Goal: Information Seeking & Learning: Check status

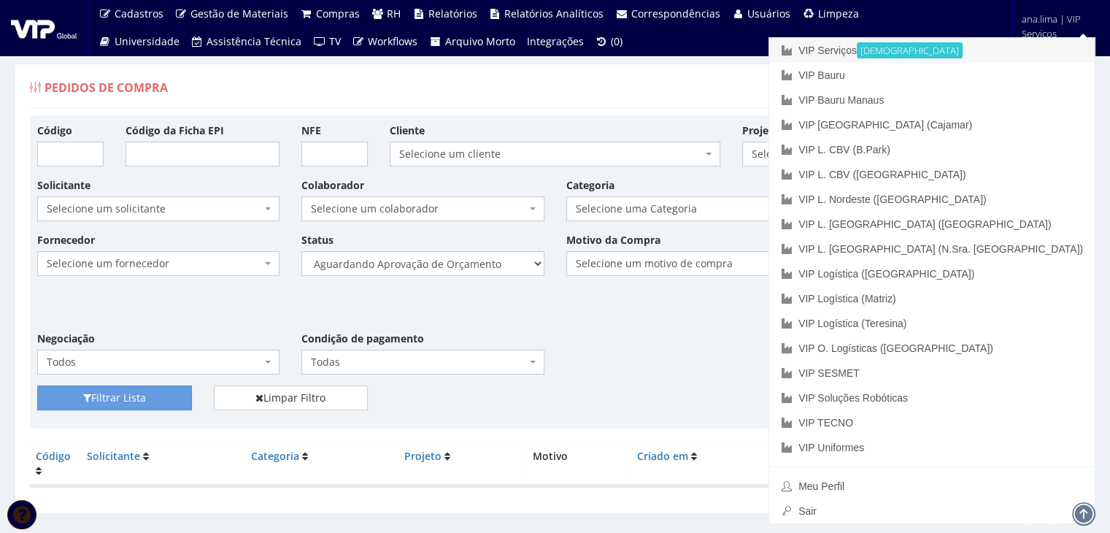
click at [987, 48] on link "VIP Serviços Ativa" at bounding box center [931, 50] width 325 height 25
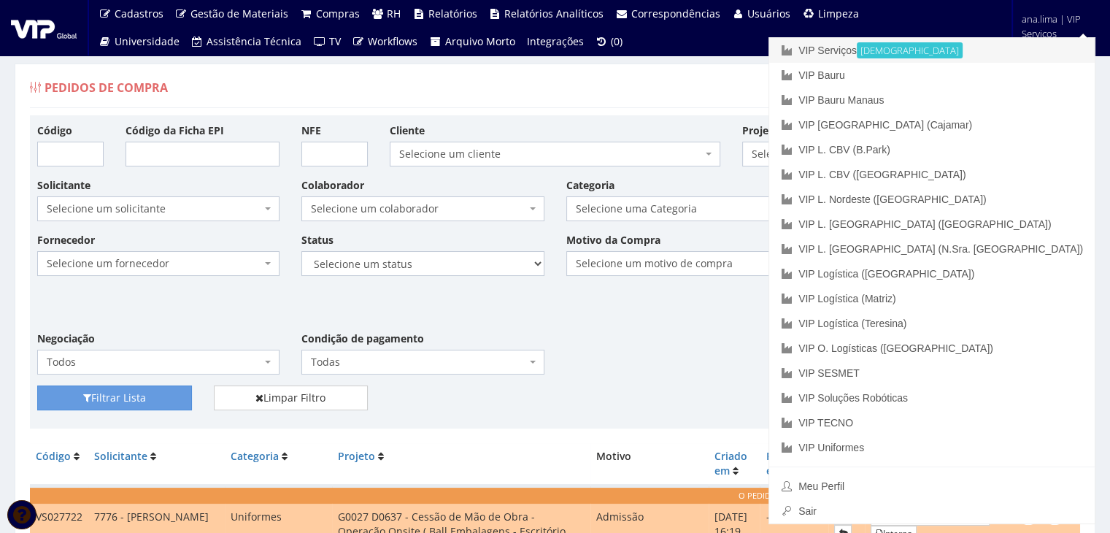
click at [966, 54] on link "VIP Serviços Ativa" at bounding box center [931, 50] width 325 height 25
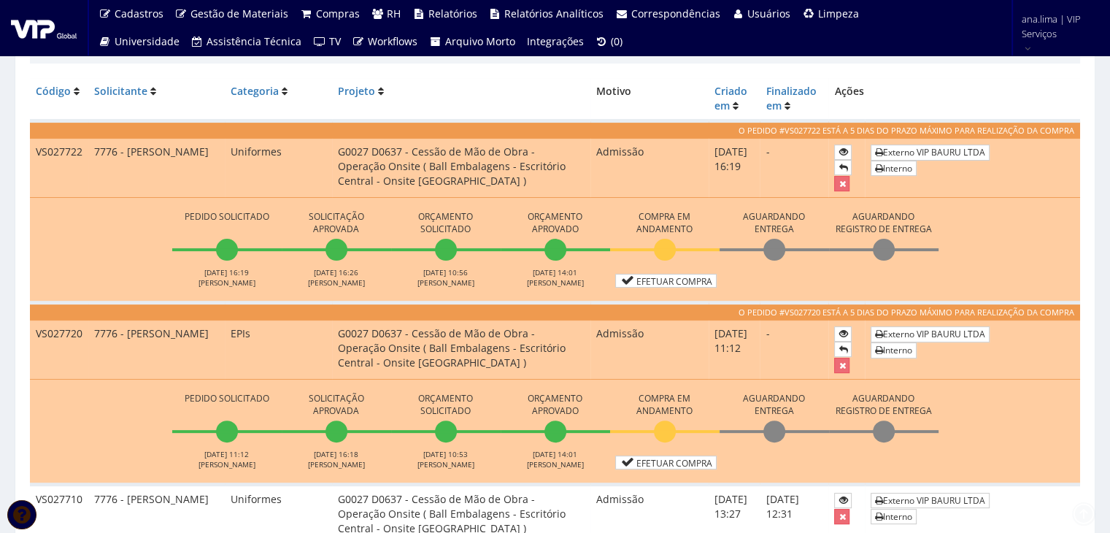
scroll to position [73, 0]
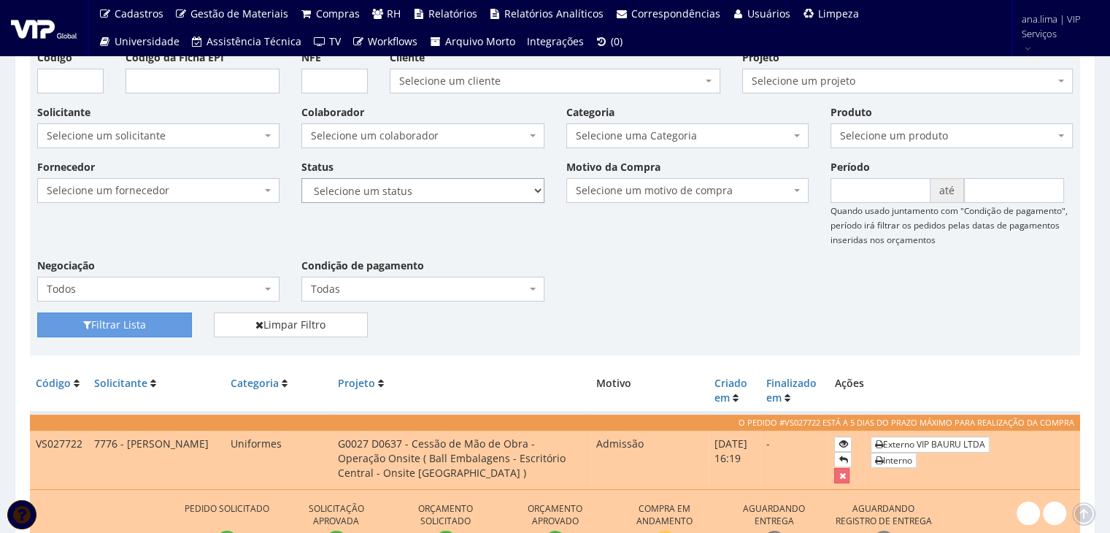
drag, startPoint x: 463, startPoint y: 187, endPoint x: 463, endPoint y: 200, distance: 13.1
click at [463, 187] on select "Selecione um status Cancelado Aguardando Aprovação Diretoria Pedido Aprovado Ag…" at bounding box center [422, 190] width 242 height 25
select select "1"
click at [301, 178] on select "Selecione um status Cancelado Aguardando Aprovação Diretoria Pedido Aprovado Ag…" at bounding box center [422, 190] width 242 height 25
click at [155, 322] on button "Filtrar Lista" at bounding box center [114, 324] width 155 height 25
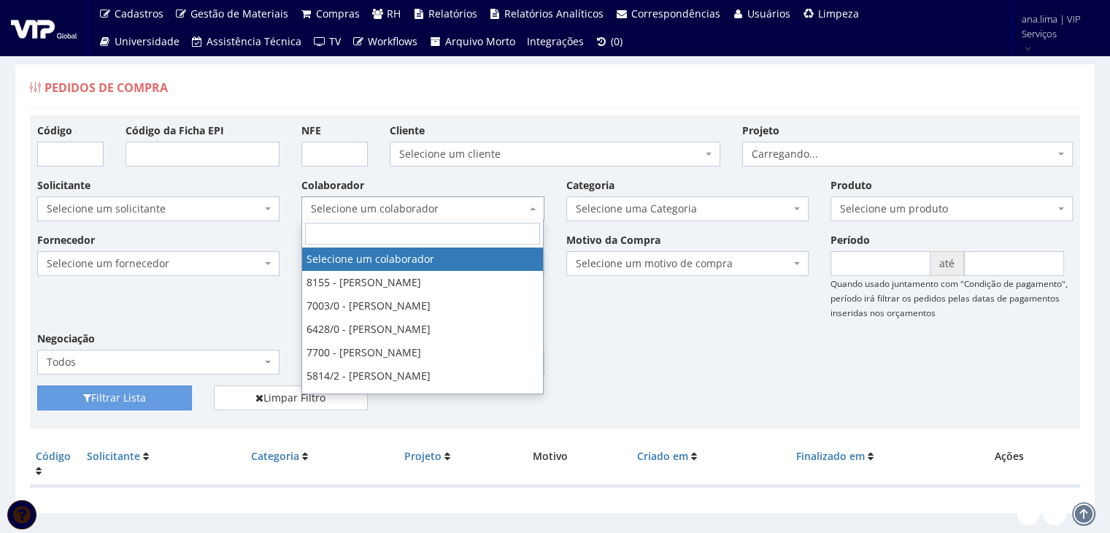
click at [481, 195] on div "Colaborador Selecione um colaborador 8155 - ADRIANO DE FREITAS RODRIGUES 7003/0…" at bounding box center [422, 199] width 264 height 44
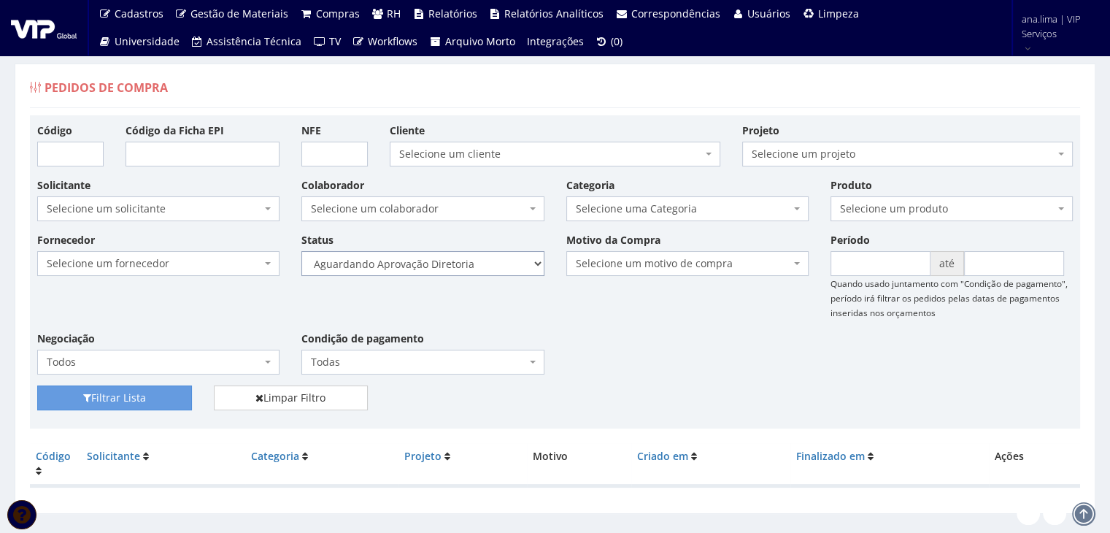
click at [500, 263] on select "Selecione um status Cancelado Aguardando Aprovação Diretoria Pedido Aprovado Ag…" at bounding box center [422, 263] width 242 height 25
select select "4"
click at [301, 251] on select "Selecione um status Cancelado Aguardando Aprovação Diretoria Pedido Aprovado Ag…" at bounding box center [422, 263] width 242 height 25
click at [134, 395] on button "Filtrar Lista" at bounding box center [114, 397] width 155 height 25
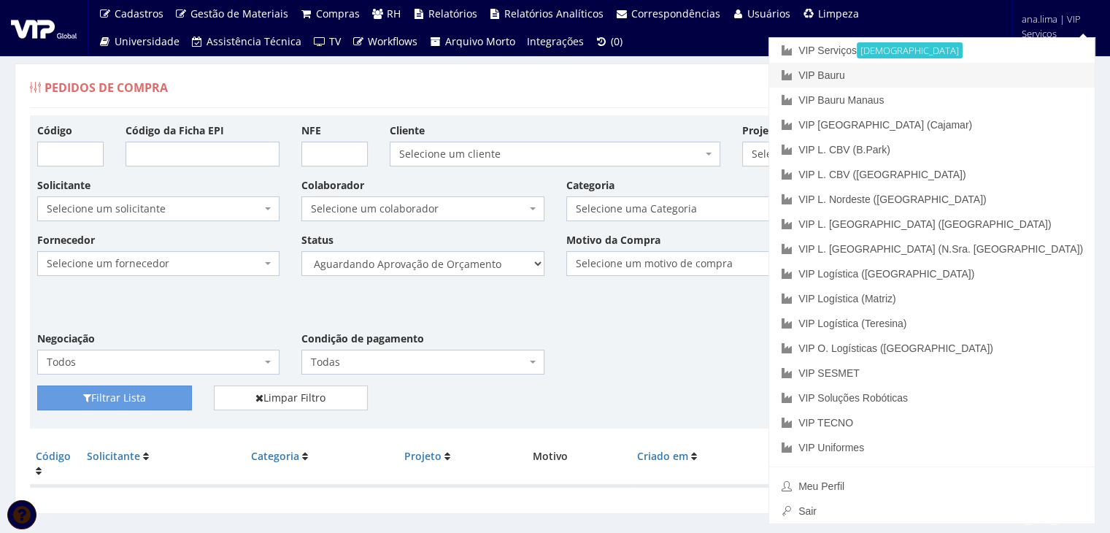
click at [1004, 71] on link "VIP Bauru" at bounding box center [931, 75] width 325 height 25
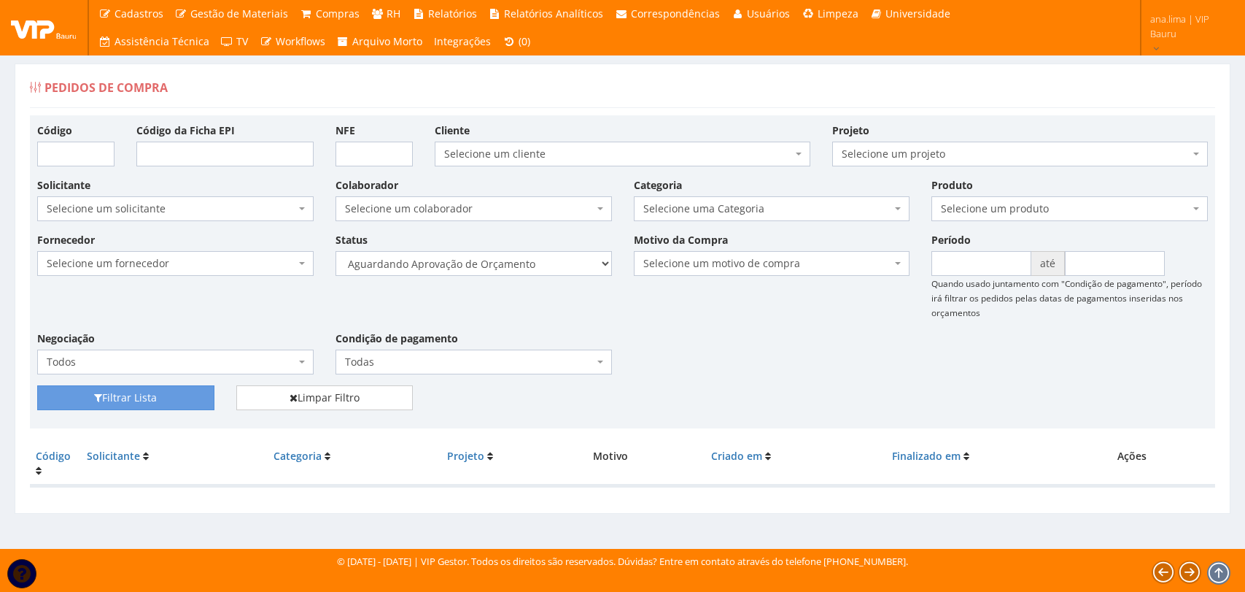
select select "1"
click at [336, 251] on select "Selecione um status Cancelado Aguardando Aprovação Diretoria Pedido Aprovado Ag…" at bounding box center [474, 263] width 276 height 25
click at [153, 404] on button "Filtrar Lista" at bounding box center [125, 397] width 177 height 25
click at [531, 267] on select "Selecione um status Cancelado Aguardando Aprovação Diretoria Pedido Aprovado Ag…" at bounding box center [474, 263] width 276 height 25
select select "4"
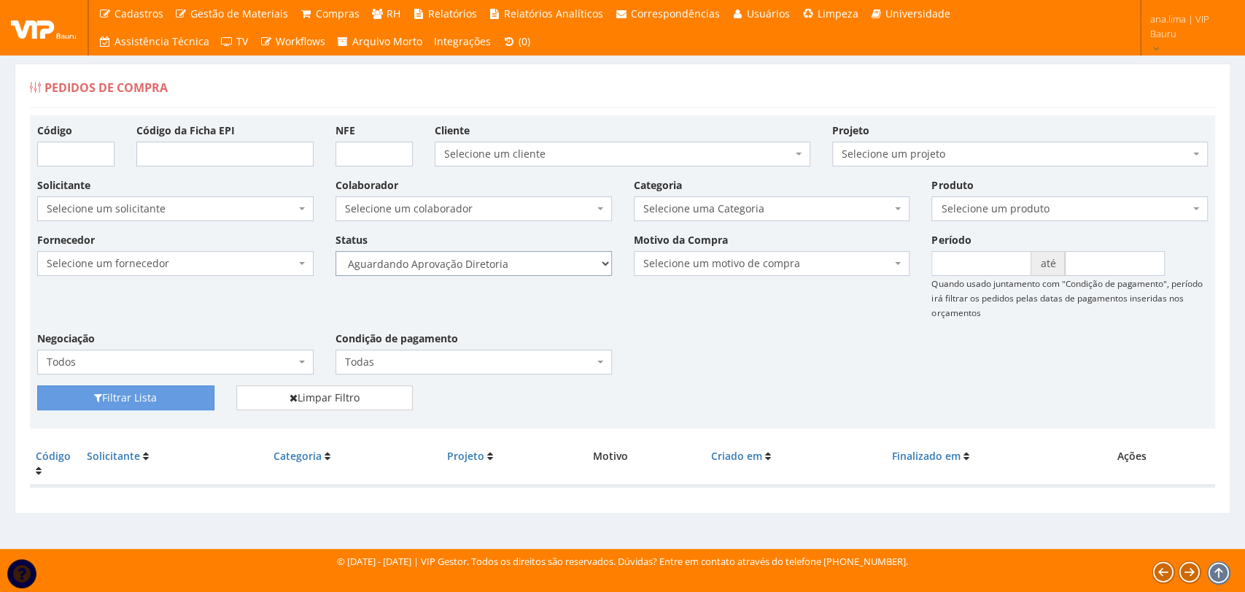
click at [336, 251] on select "Selecione um status Cancelado Aguardando Aprovação Diretoria Pedido Aprovado Ag…" at bounding box center [474, 263] width 276 height 25
drag, startPoint x: 204, startPoint y: 396, endPoint x: 339, endPoint y: 369, distance: 137.6
click at [204, 395] on button "Filtrar Lista" at bounding box center [125, 397] width 177 height 25
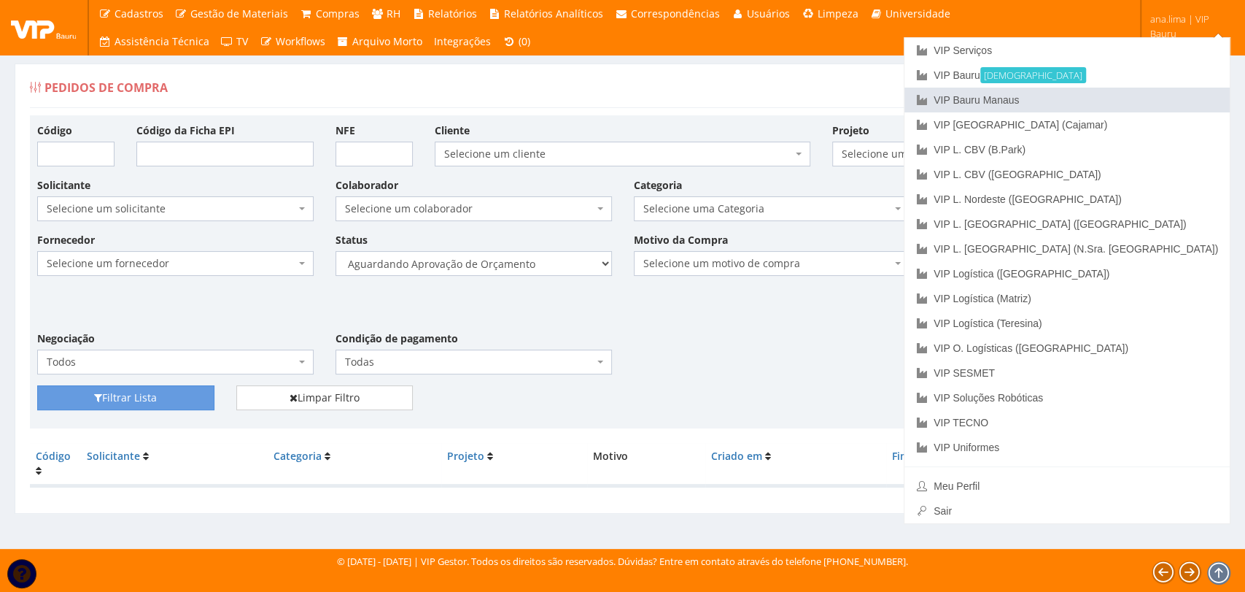
click at [1153, 101] on link "VIP Bauru Manaus" at bounding box center [1067, 100] width 325 height 25
